Goal: Navigation & Orientation: Understand site structure

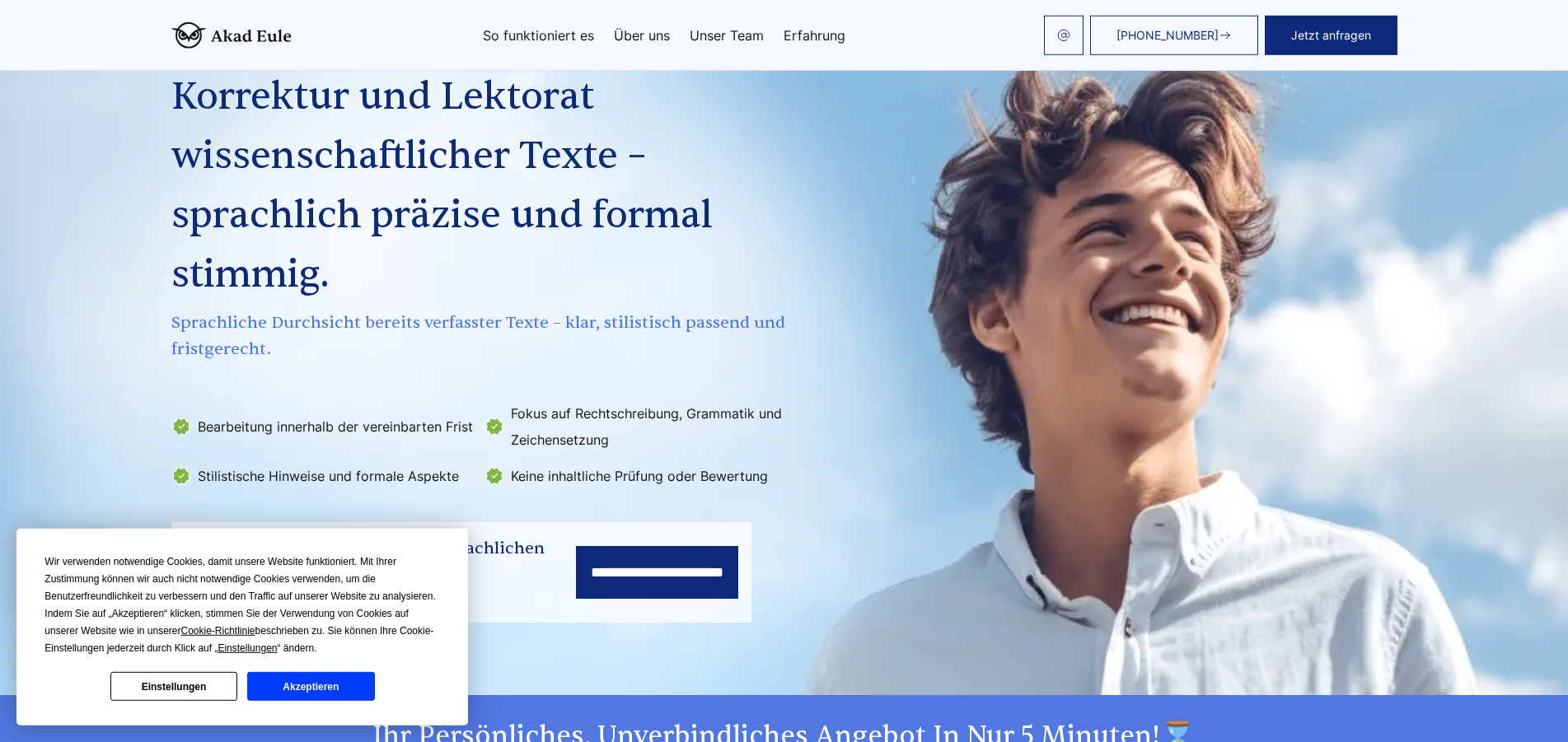
scroll to position [83, 0]
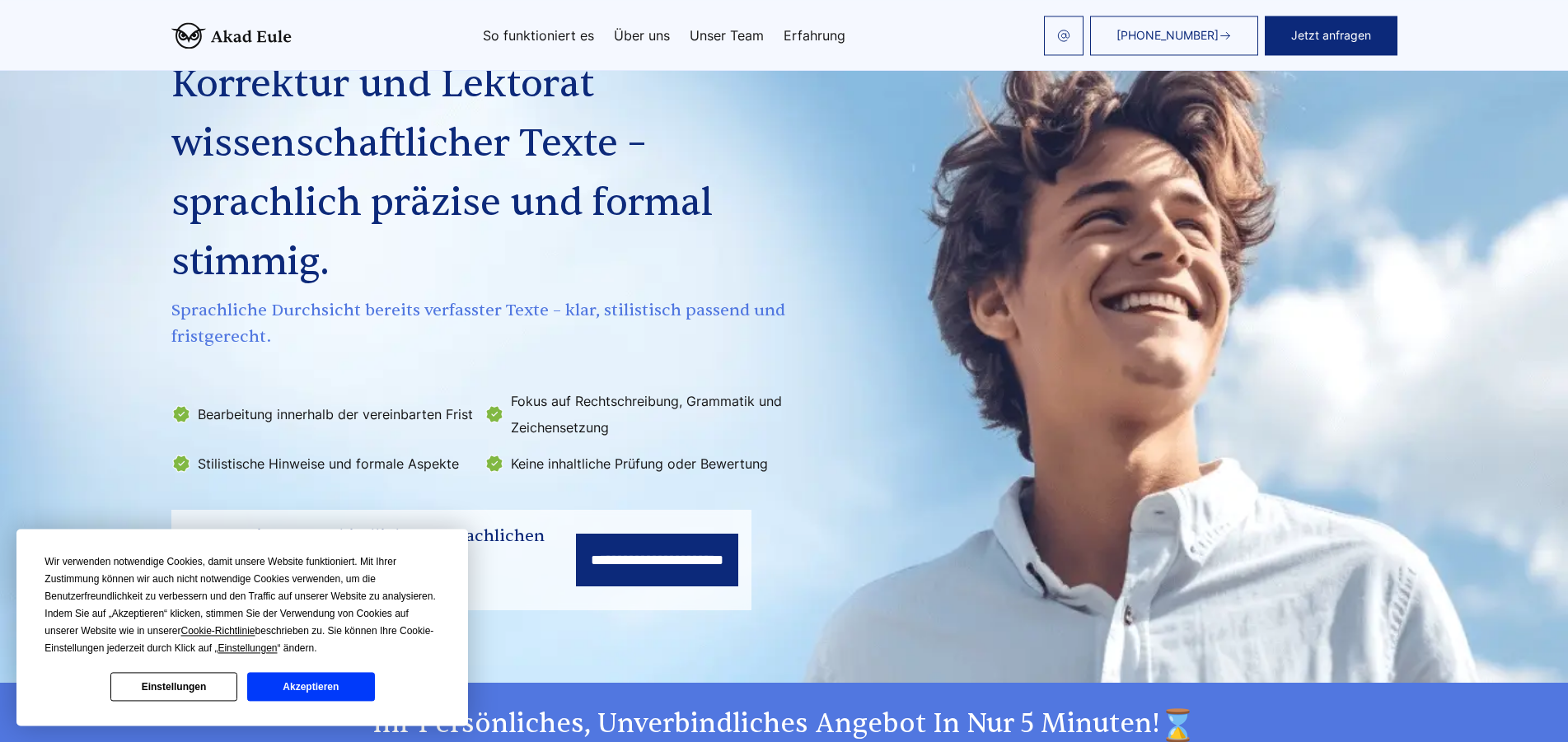
click at [324, 686] on button "Akzeptieren" at bounding box center [311, 686] width 127 height 29
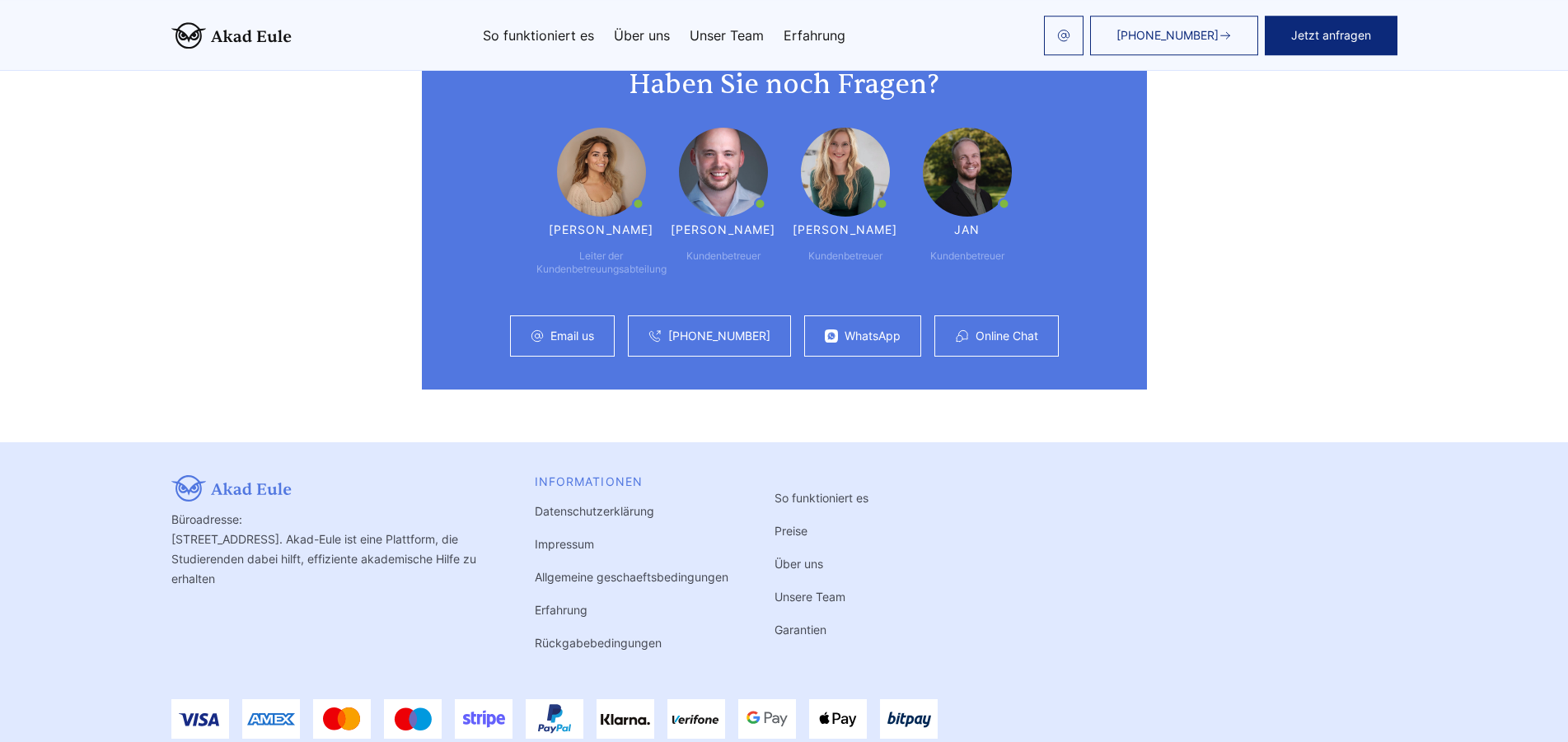
scroll to position [4416, 0]
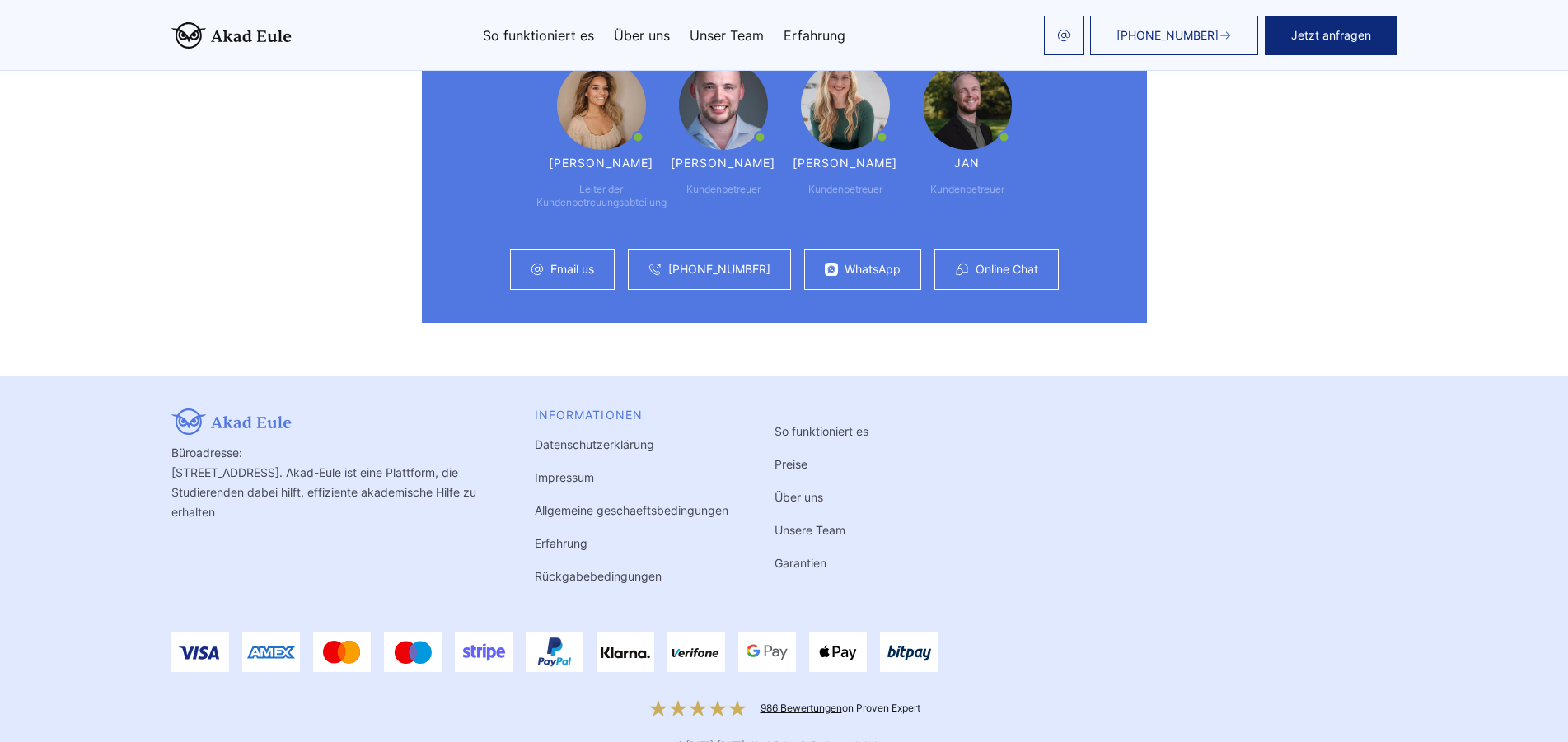
click at [556, 470] on link "Impressum" at bounding box center [564, 476] width 59 height 14
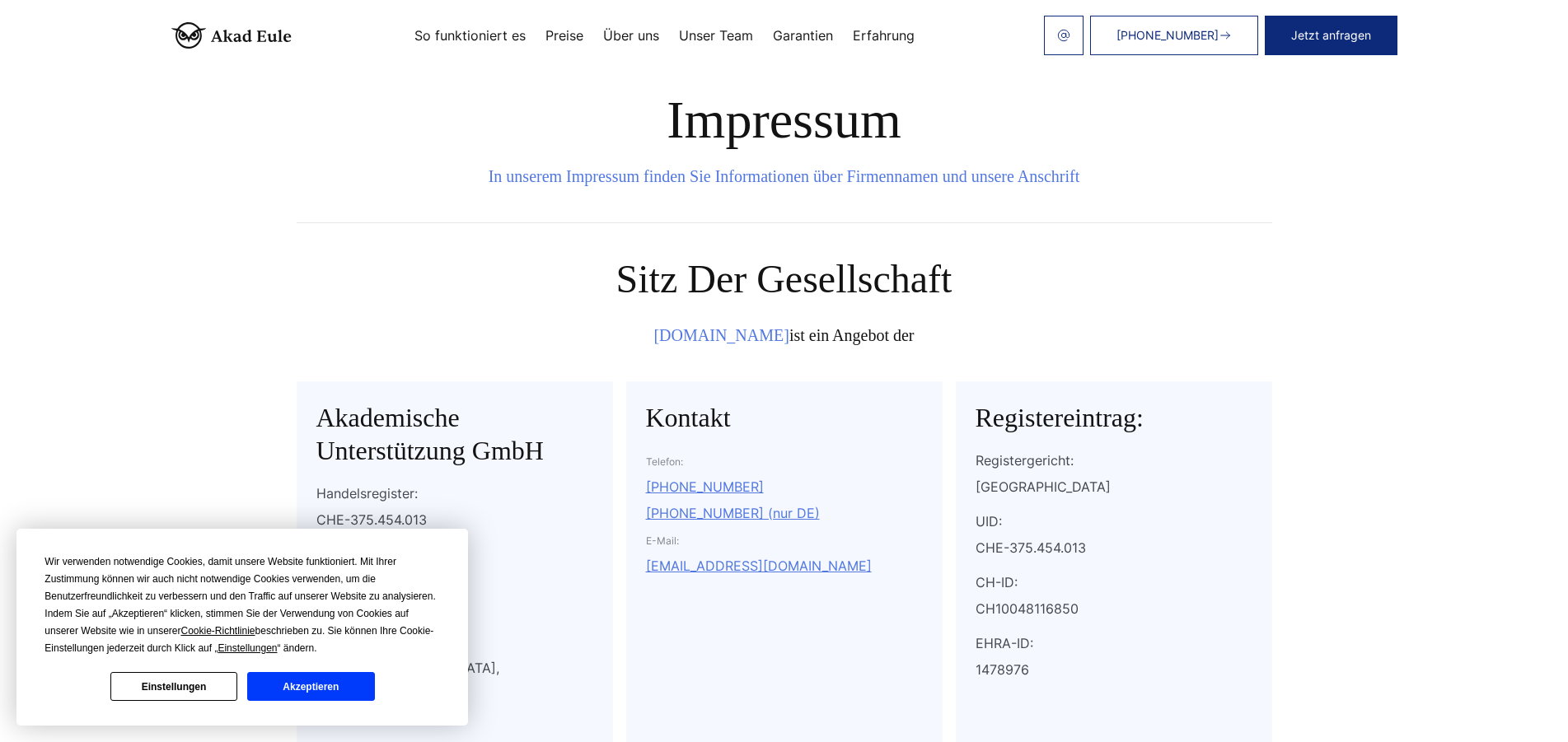
click at [270, 683] on button "Akzeptieren" at bounding box center [311, 686] width 127 height 29
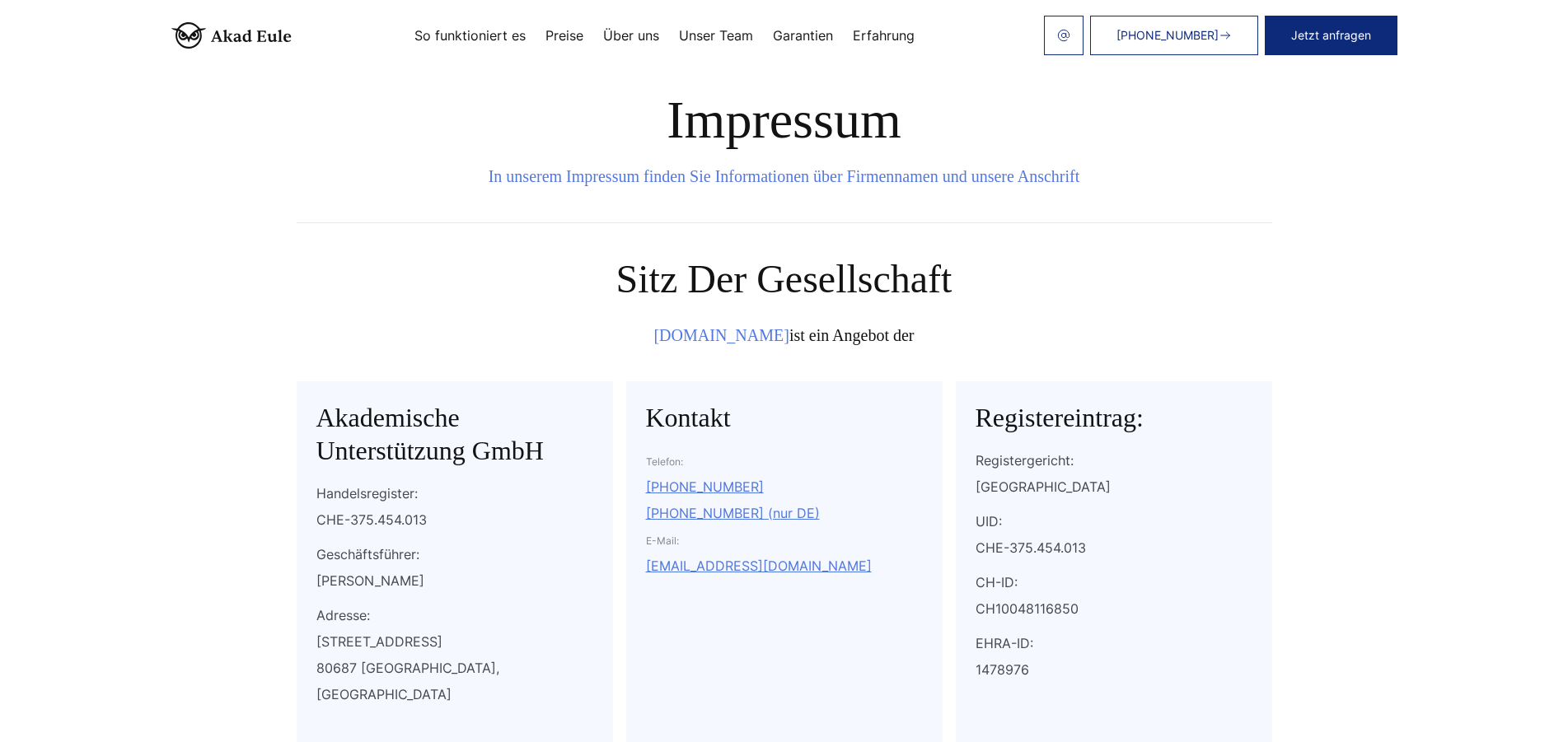
click at [473, 37] on link "So funktioniert es" at bounding box center [470, 36] width 111 height 13
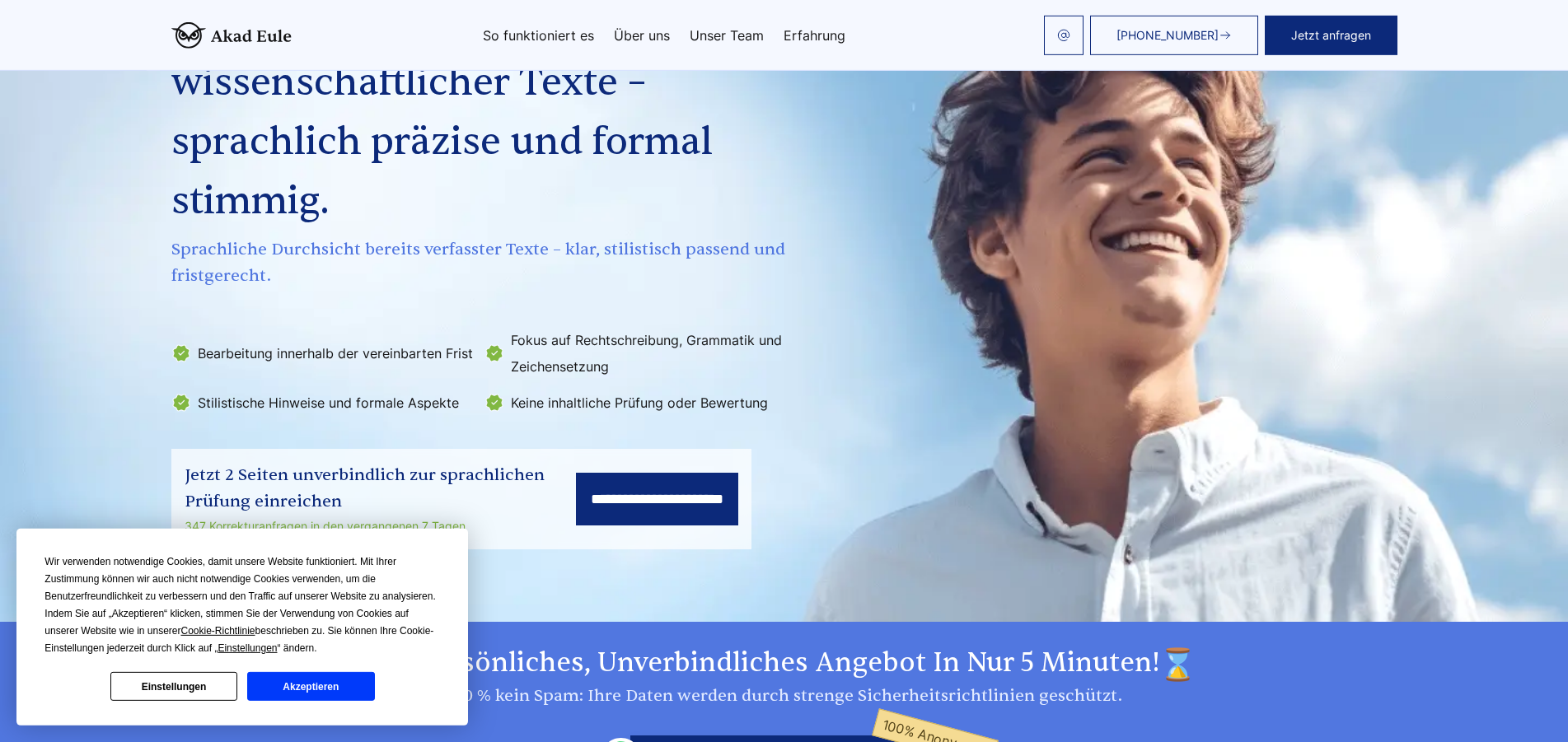
scroll to position [168, 0]
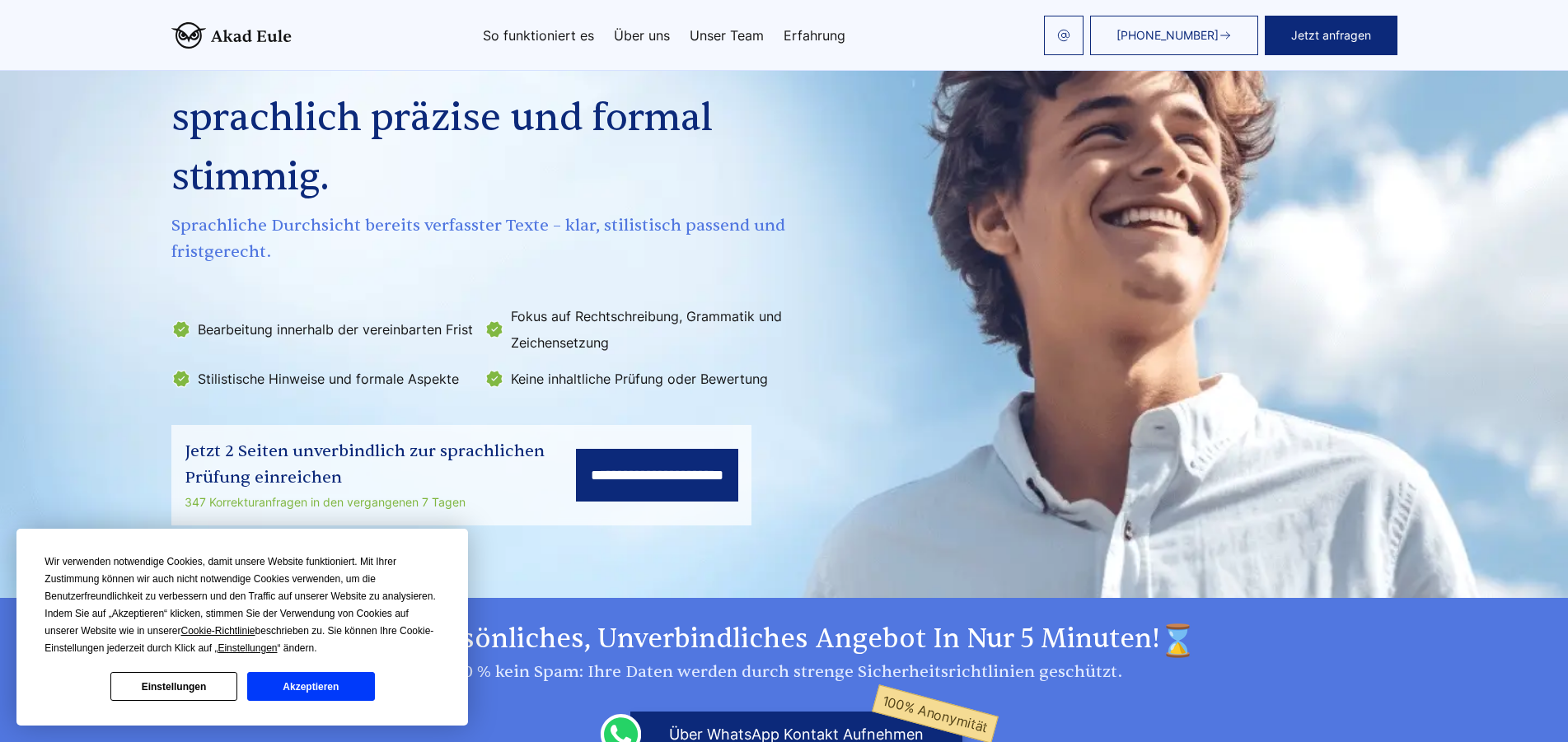
click at [730, 37] on link "Unser Team" at bounding box center [726, 36] width 74 height 13
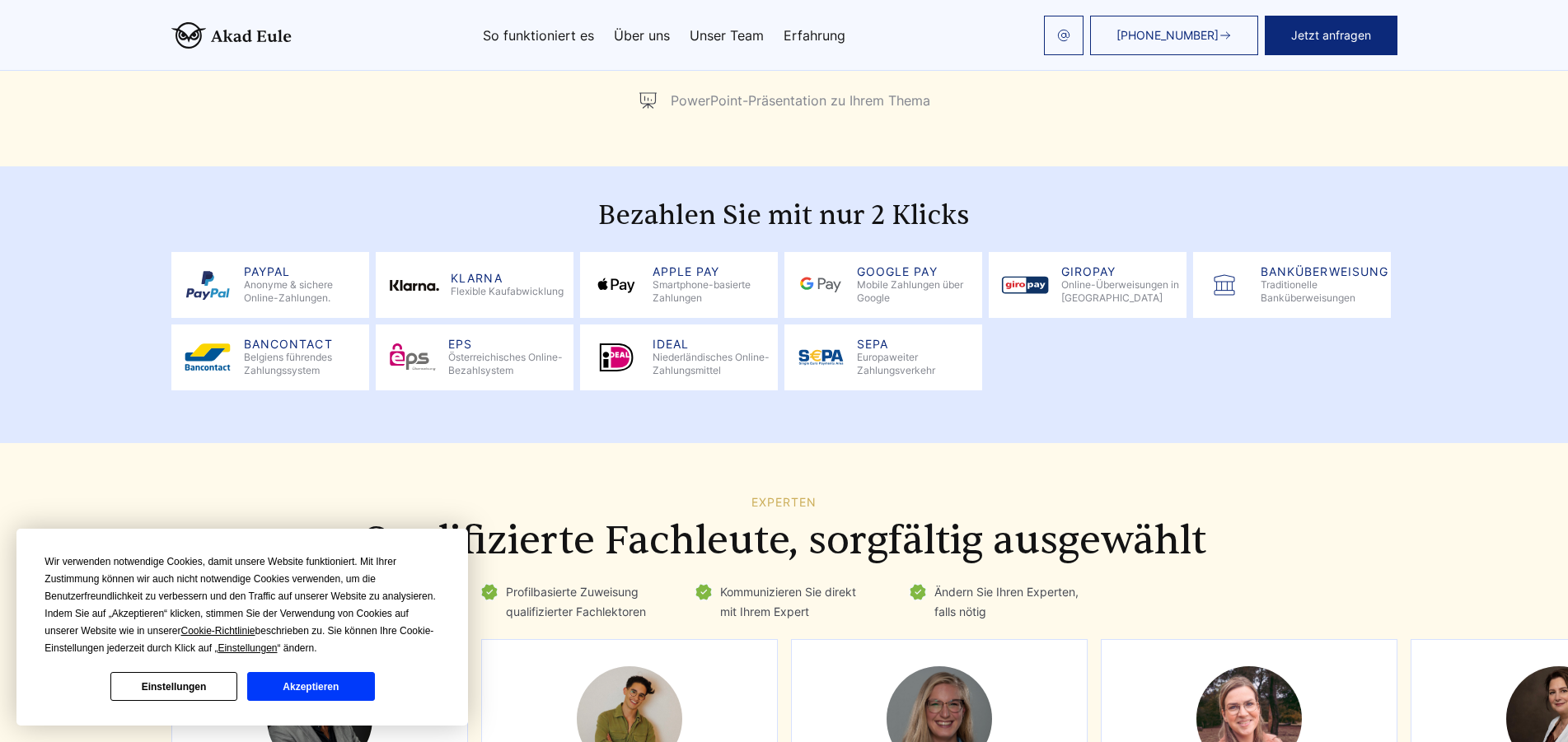
click at [551, 33] on link "So funktioniert es" at bounding box center [538, 36] width 111 height 13
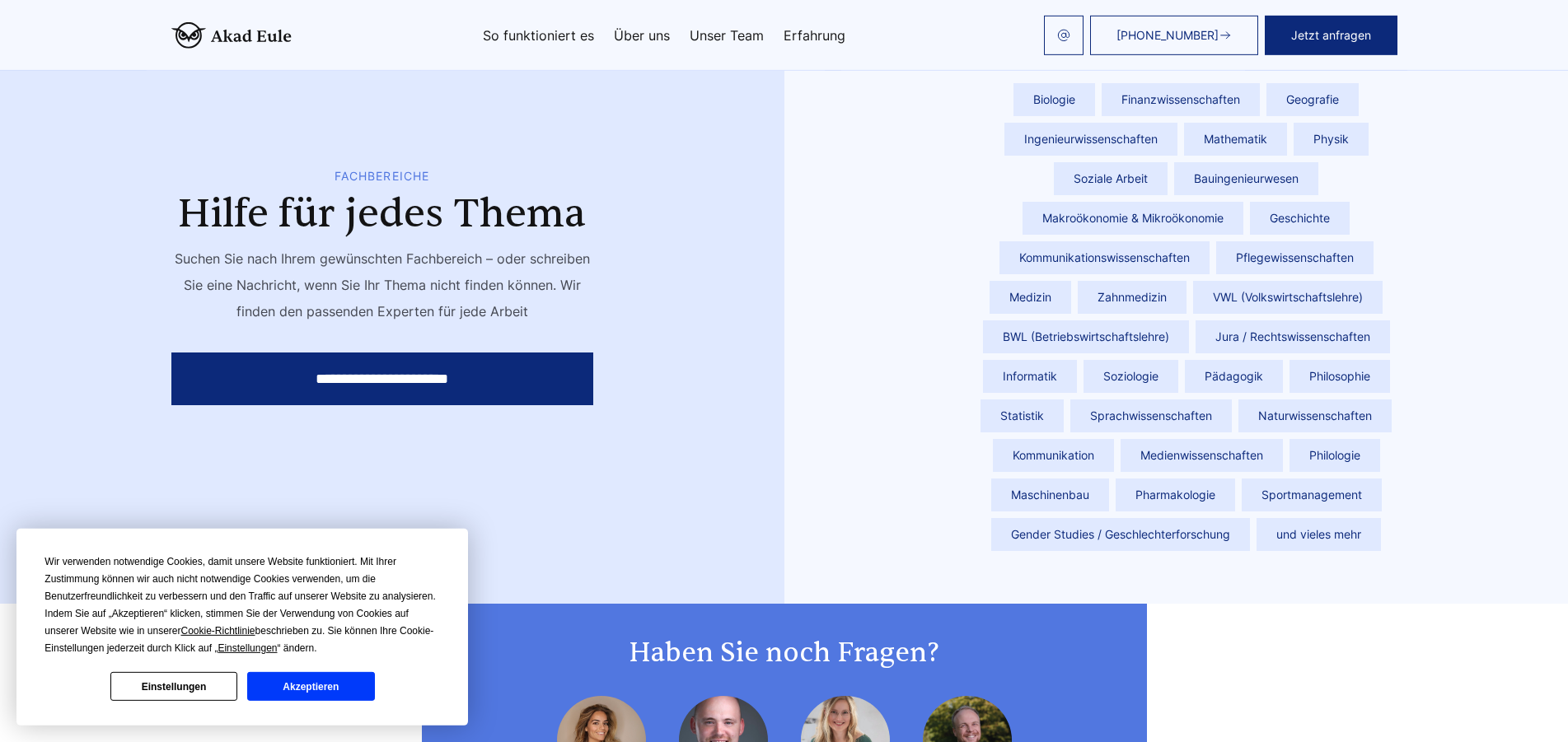
scroll to position [3781, 0]
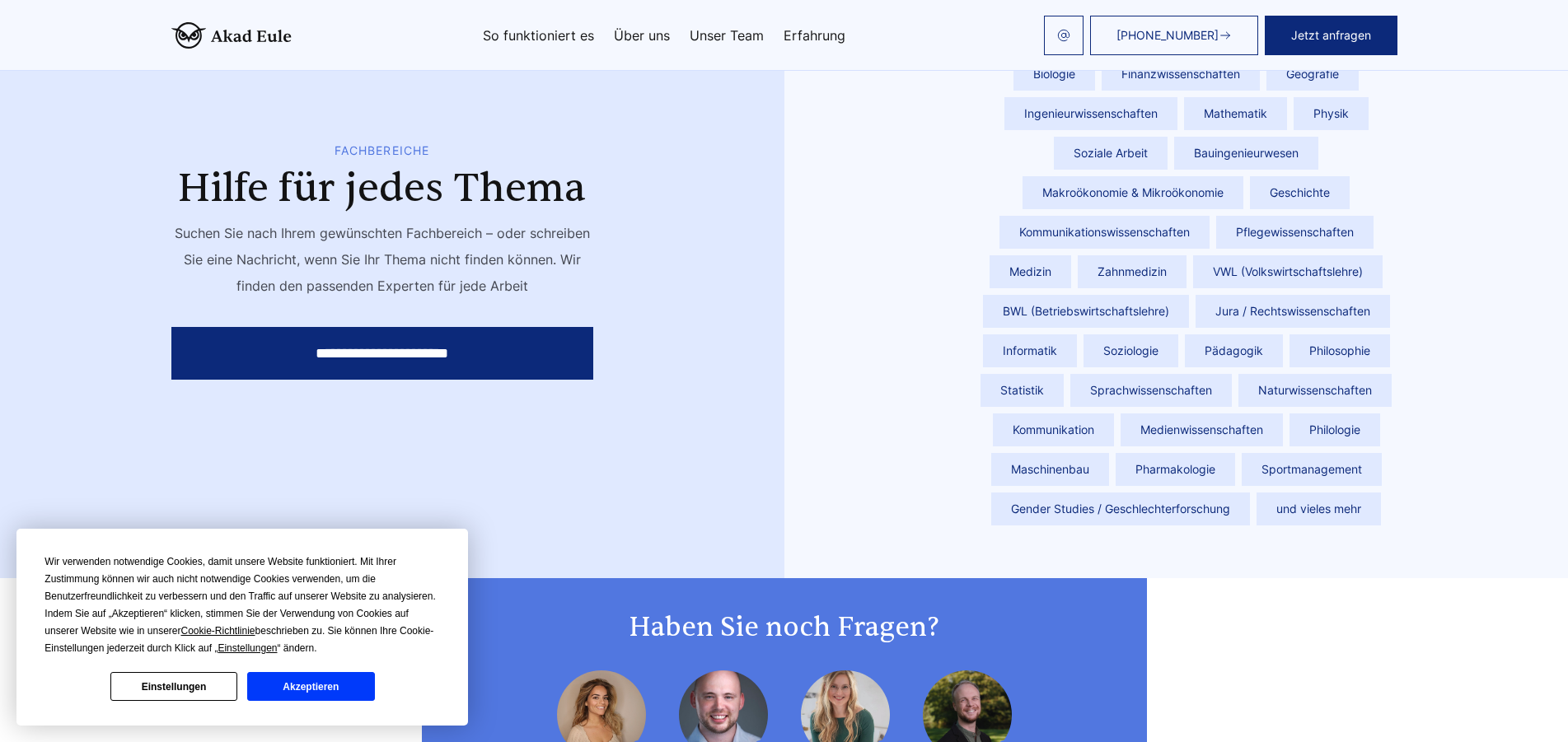
scroll to position [2035, 0]
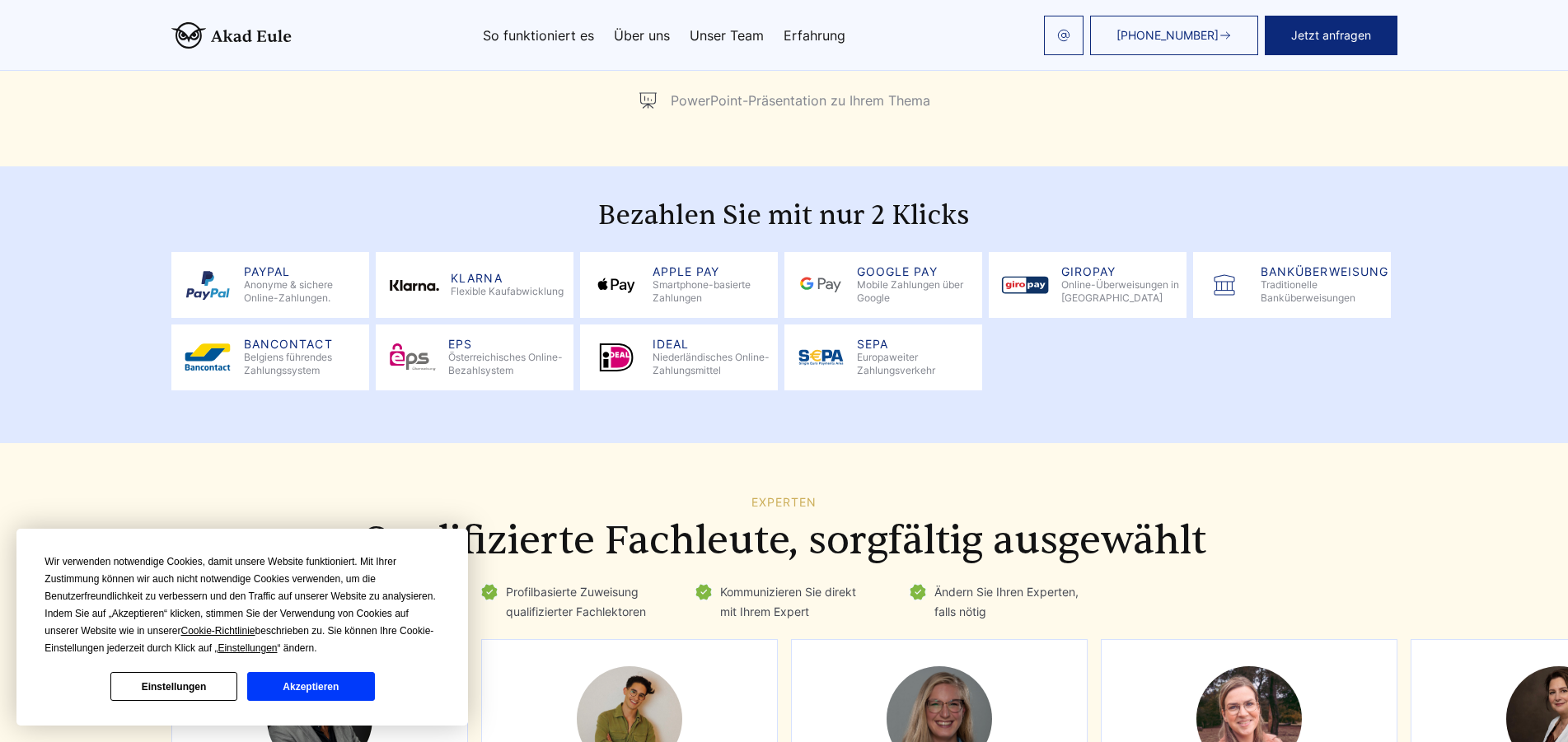
scroll to position [168, 0]
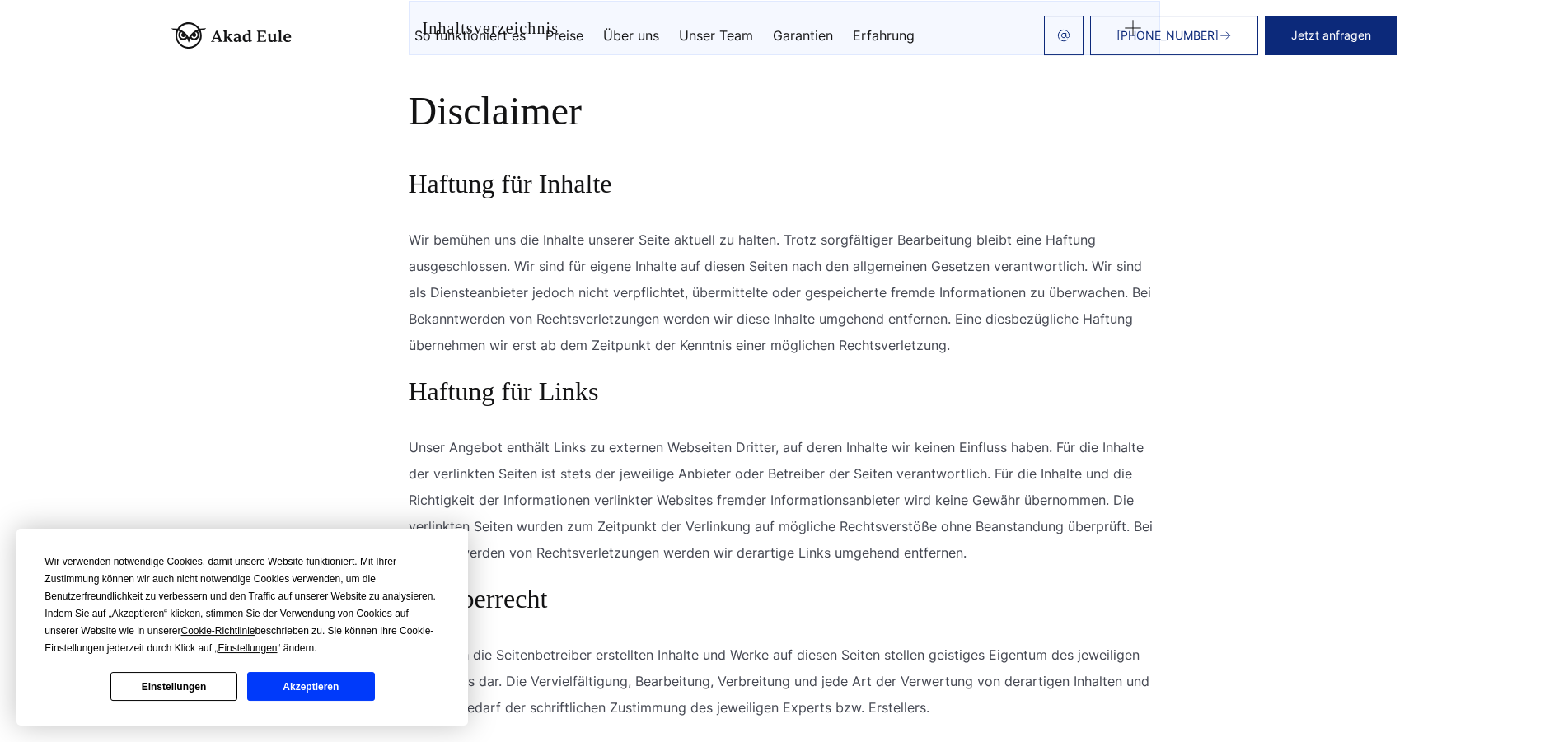
scroll to position [924, 0]
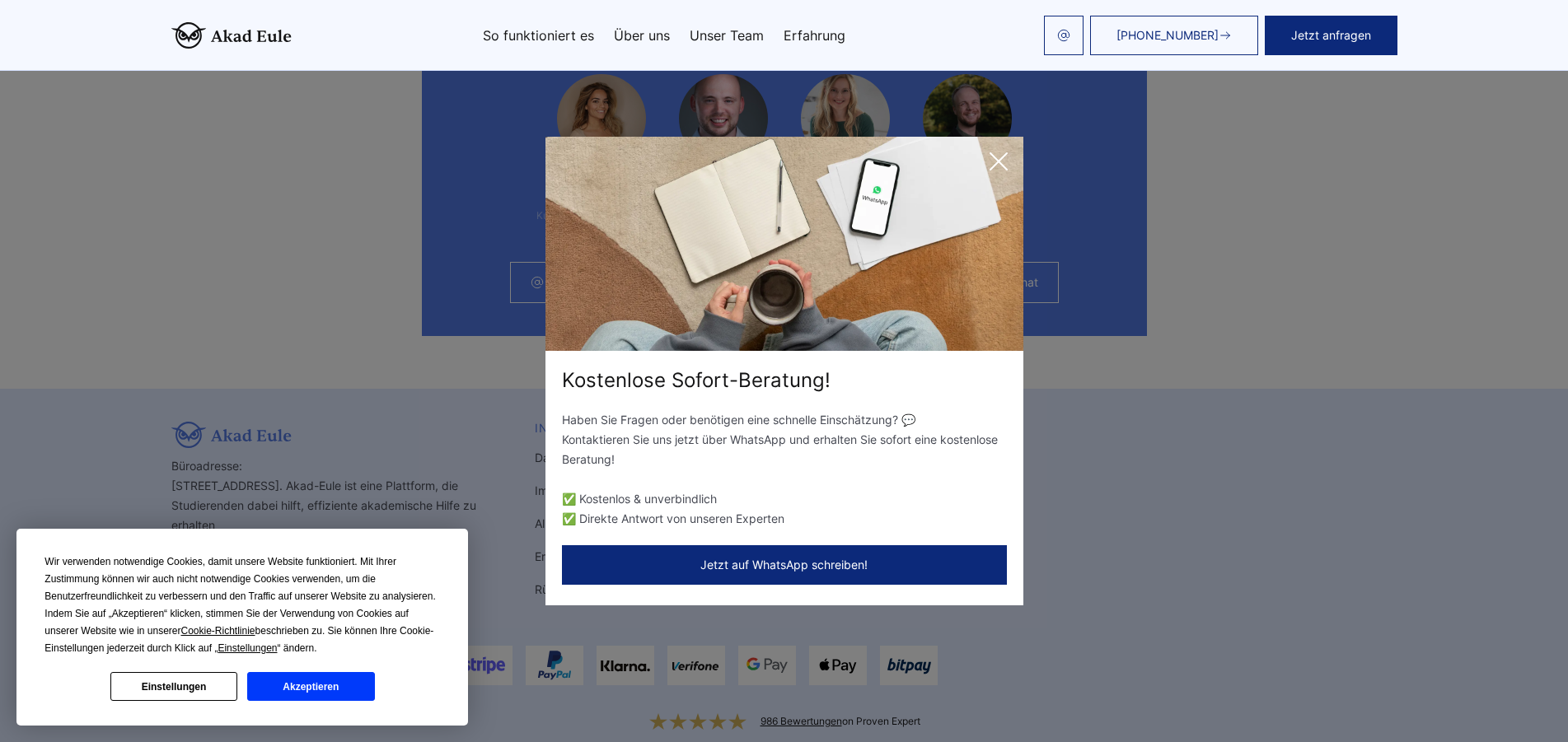
scroll to position [4416, 0]
